Goal: Task Accomplishment & Management: Manage account settings

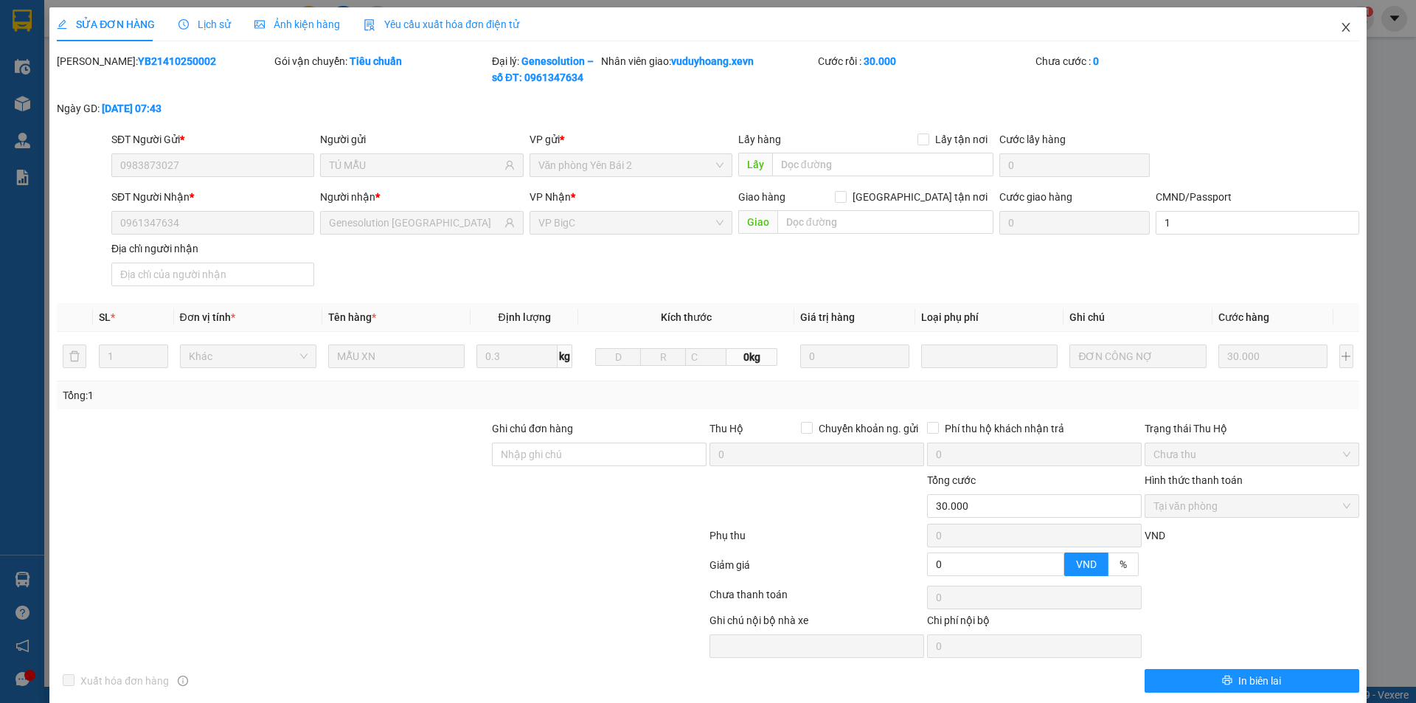
drag, startPoint x: 1338, startPoint y: 23, endPoint x: 833, endPoint y: 43, distance: 504.8
click at [1340, 23] on icon "close" at bounding box center [1346, 27] width 12 height 12
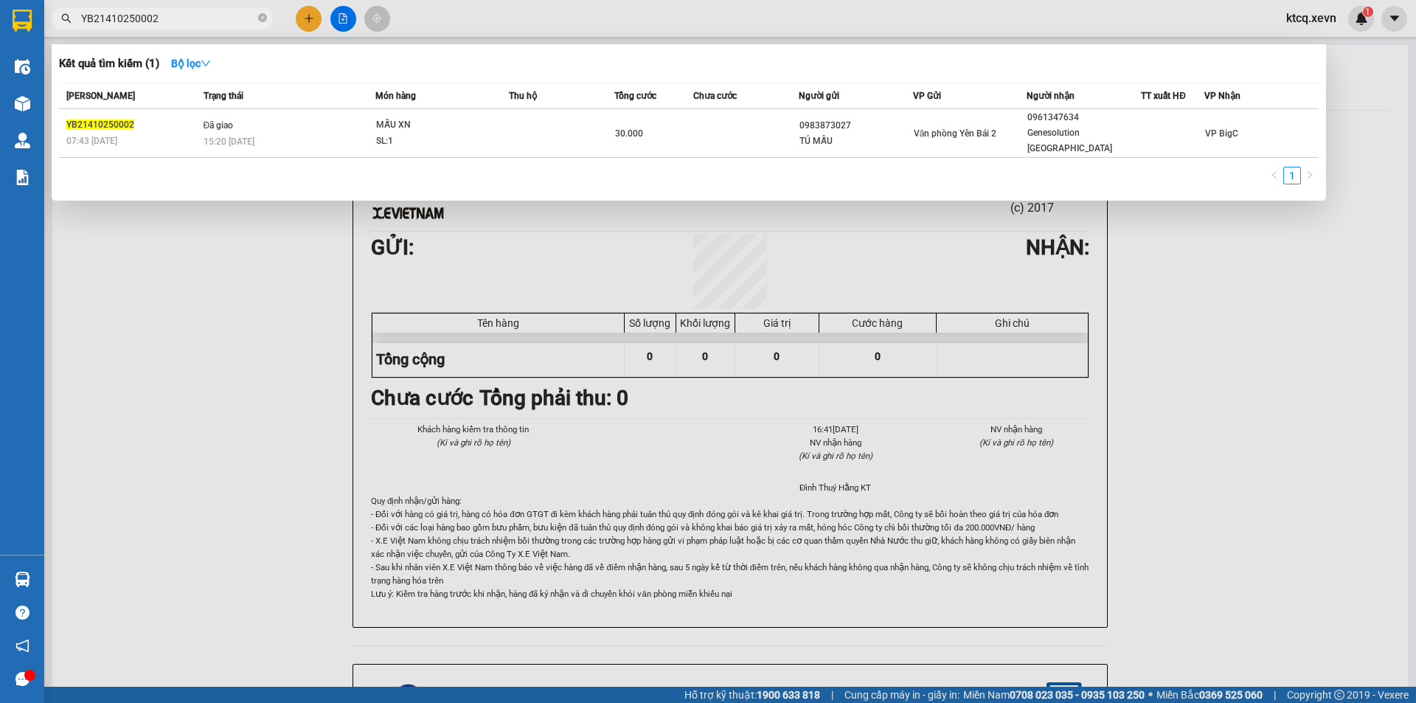
drag, startPoint x: 179, startPoint y: 19, endPoint x: 29, endPoint y: 7, distance: 150.2
click at [29, 7] on section "Kết quả tìm kiếm ( 1 ) Bộ lọc Mã ĐH Trạng thái Món hàng Thu hộ Tổng cước Chưa c…" at bounding box center [708, 351] width 1416 height 703
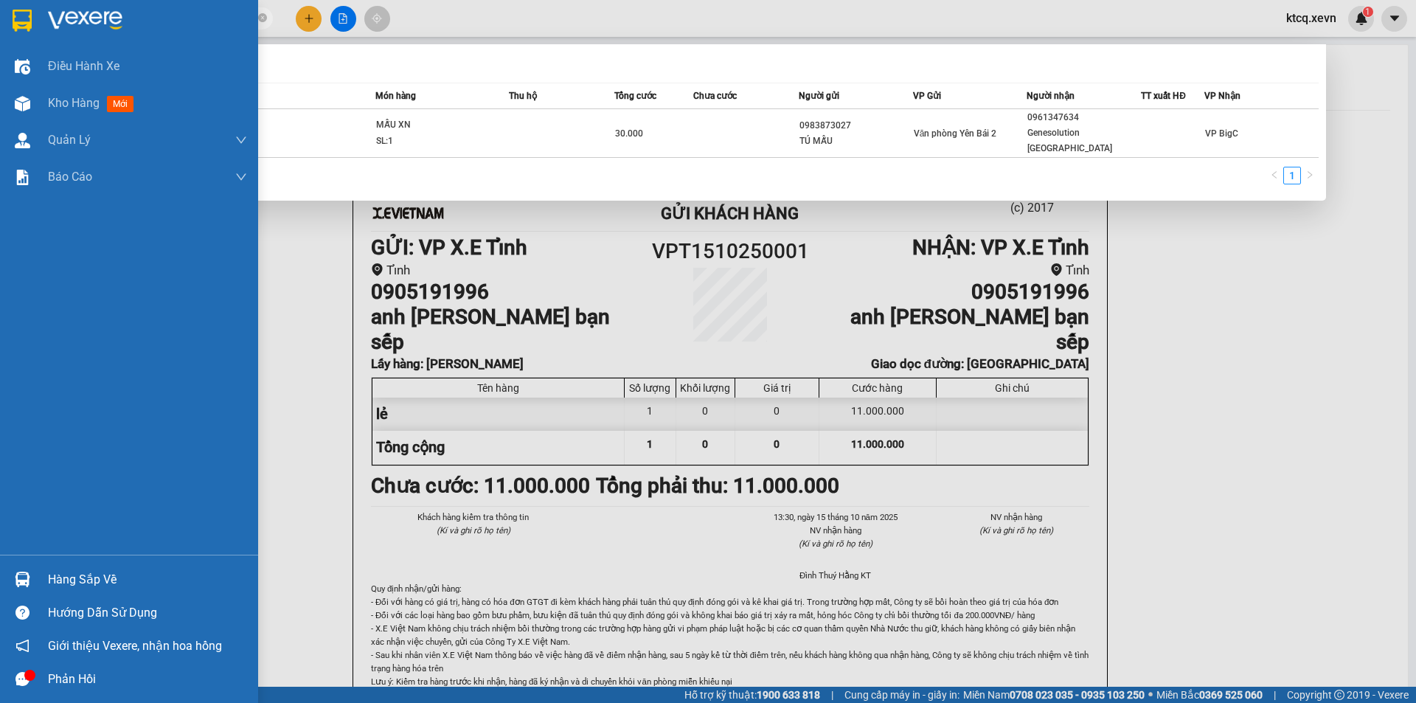
paste input "VPBC1510250027"
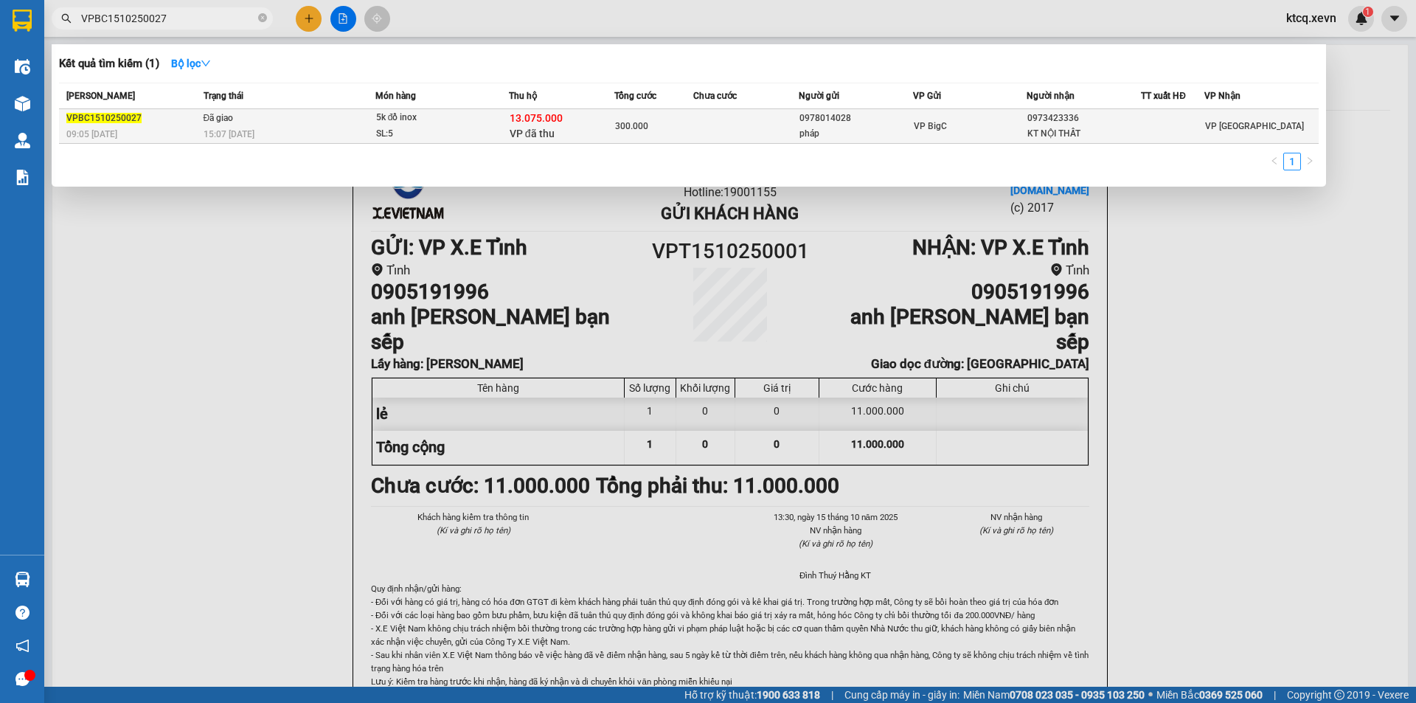
type input "VPBC1510250027"
click at [434, 138] on div "SL: 5" at bounding box center [431, 134] width 111 height 16
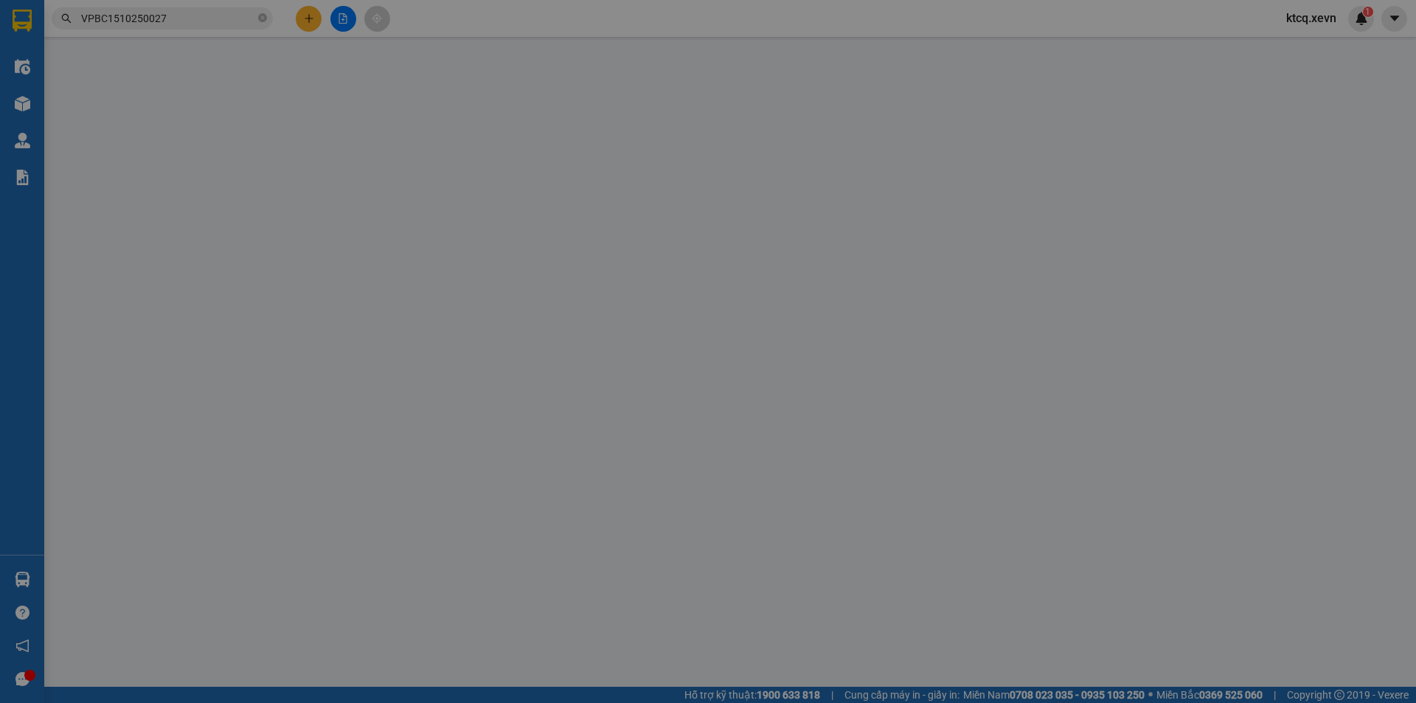
type input "0978014028"
type input "pháp"
type input "0973423336"
type input "KT NỘI THẤT"
type input "038087006342 NG THÀNH LUÂN"
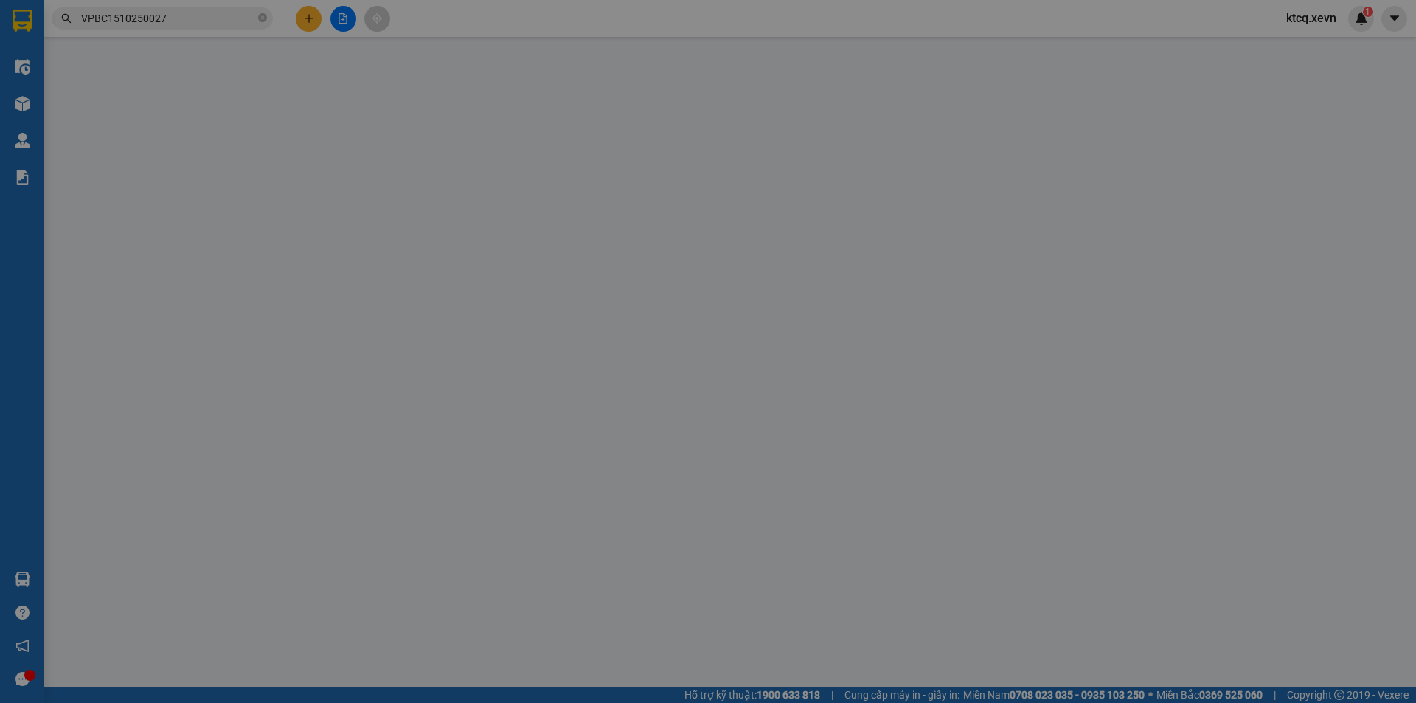
checkbox input "true"
type input "13.075.000"
type input "80.000"
type input "300.000"
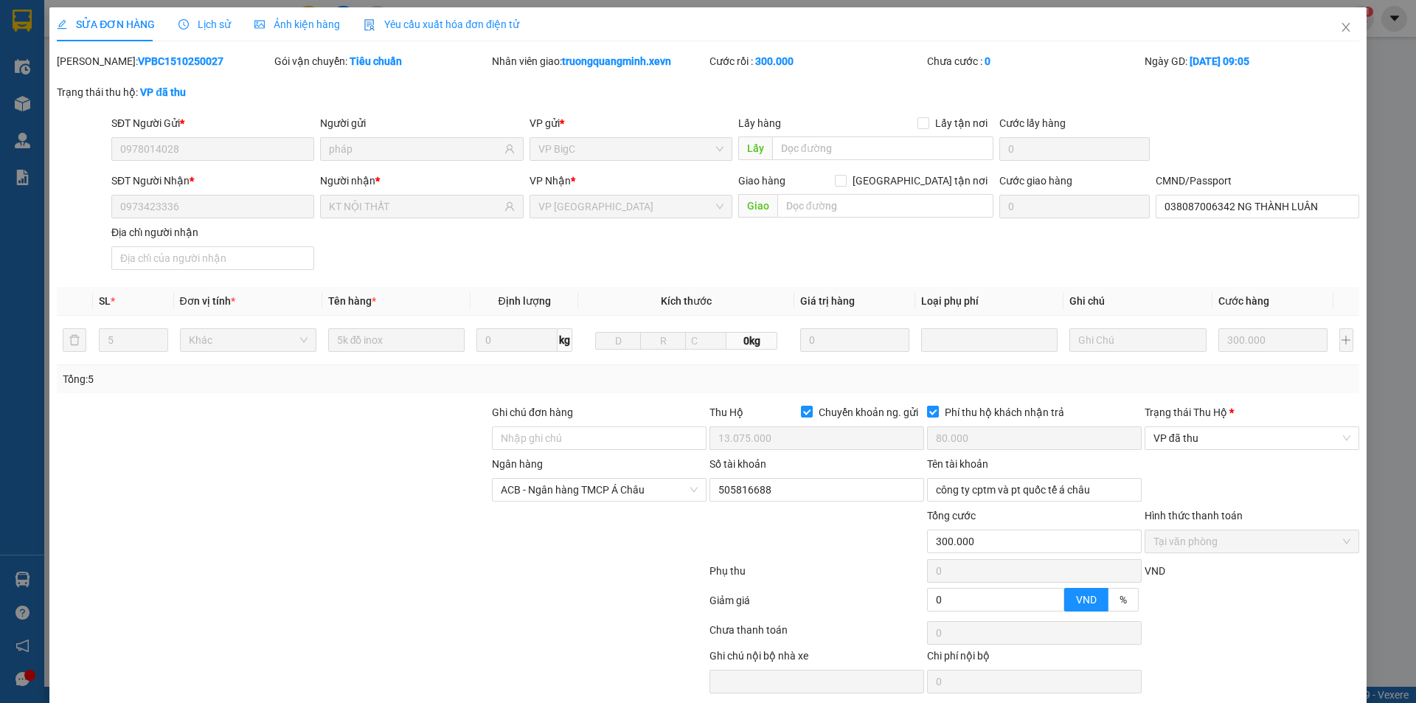
scroll to position [54, 0]
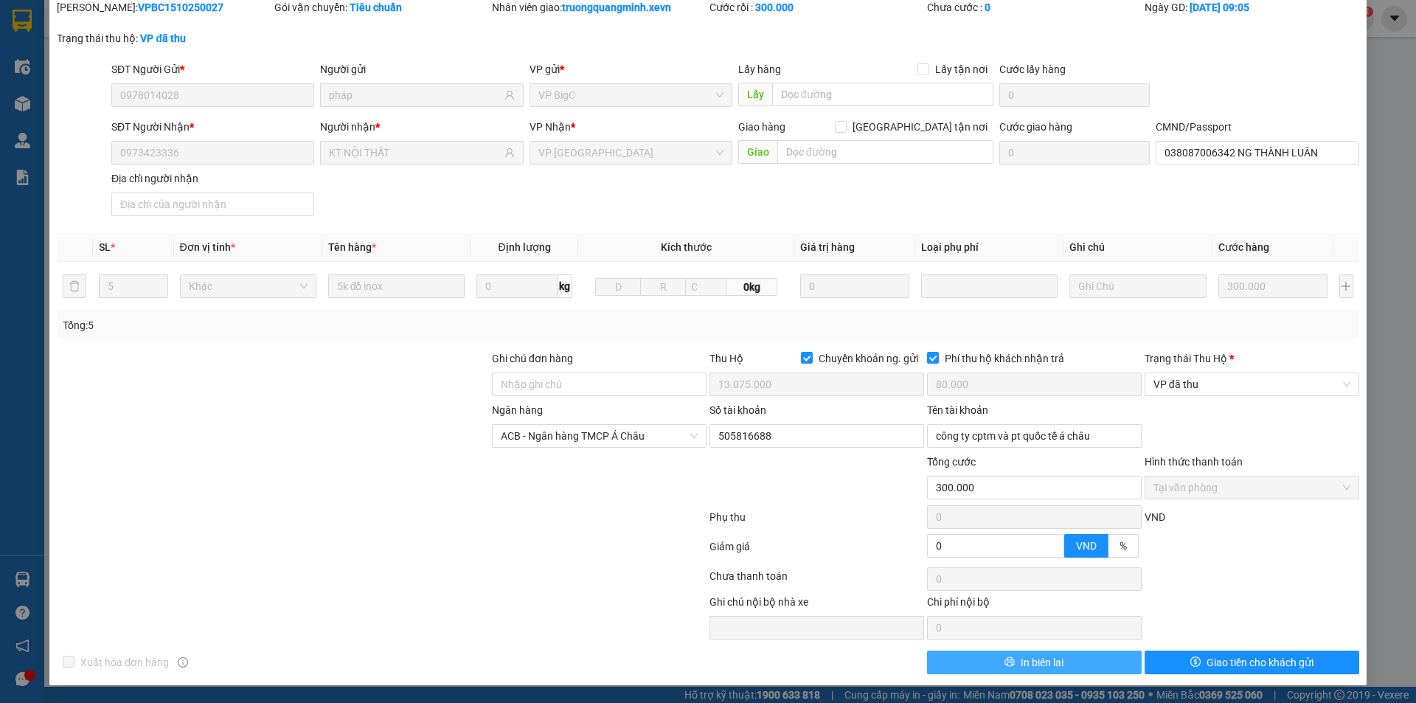
click at [1081, 666] on button "In biên lai" at bounding box center [1034, 662] width 215 height 24
